Goal: Information Seeking & Learning: Learn about a topic

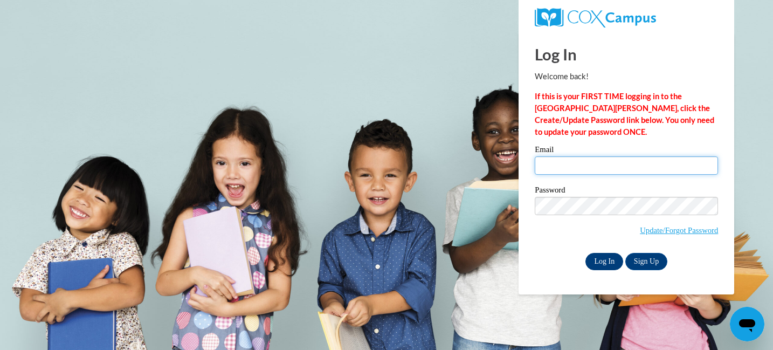
type input "jkirsch@waukesha.k12.wi.us"
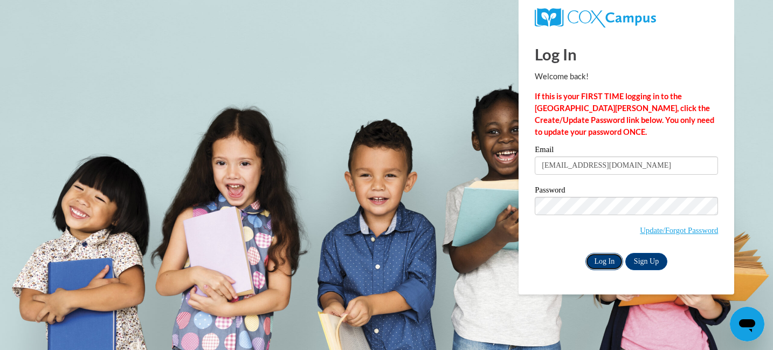
click at [605, 263] on input "Log In" at bounding box center [605, 261] width 38 height 17
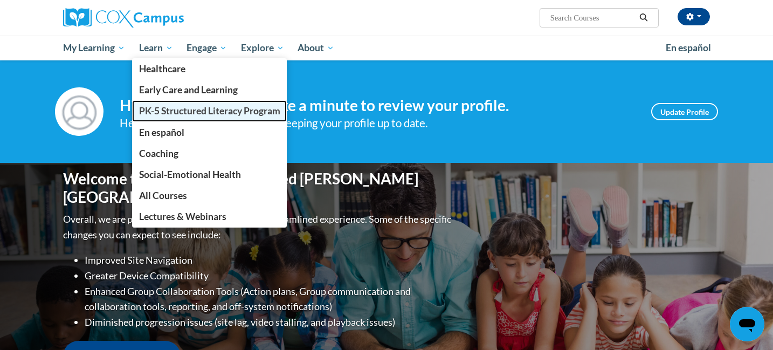
click at [180, 113] on span "PK-5 Structured Literacy Program" at bounding box center [209, 110] width 141 height 11
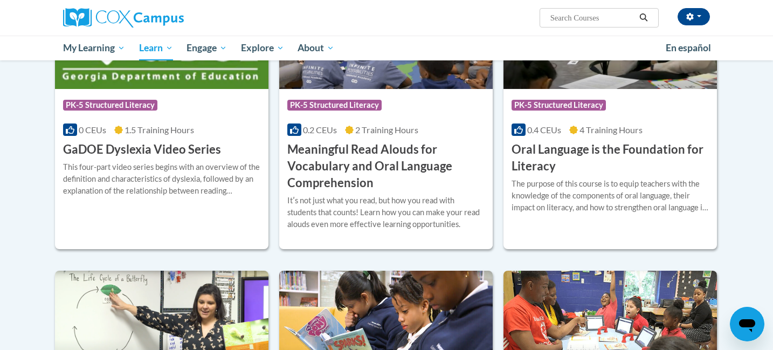
scroll to position [694, 0]
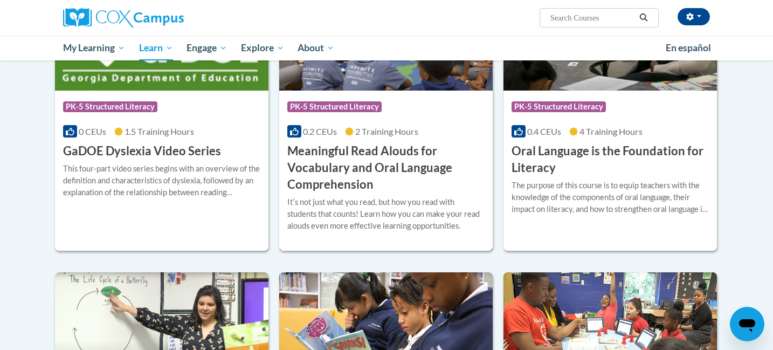
click at [374, 159] on h3 "Meaningful Read Alouds for Vocabulary and Oral Language Comprehension" at bounding box center [385, 168] width 197 height 50
